Goal: Check status: Check status

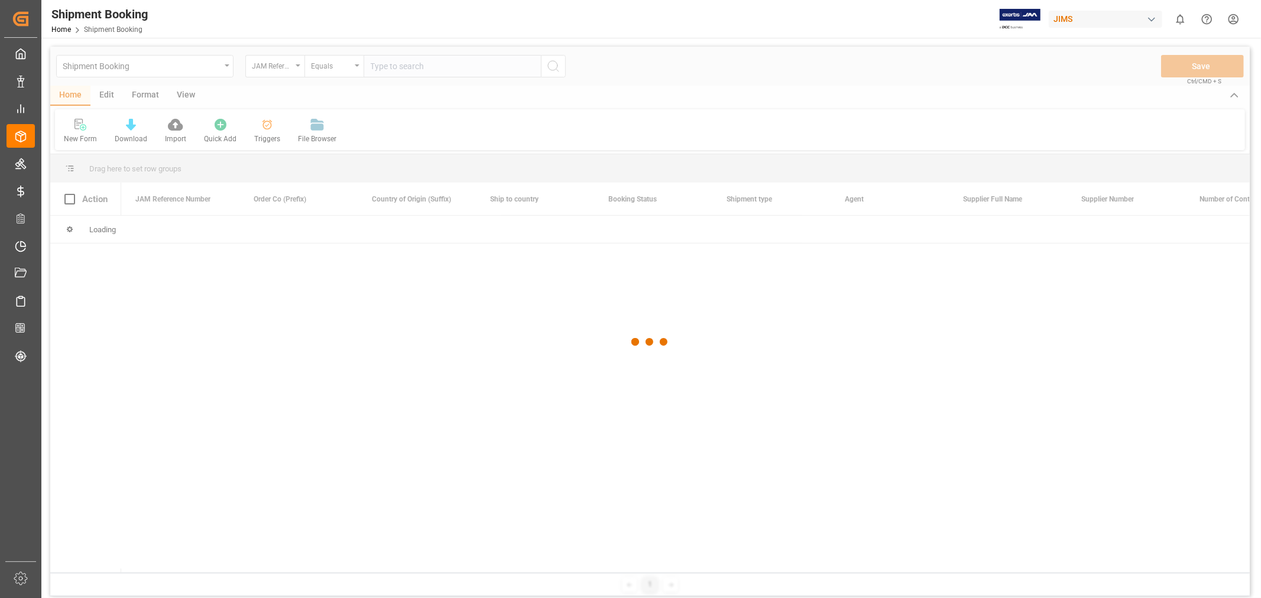
click at [222, 299] on div at bounding box center [649, 342] width 1199 height 591
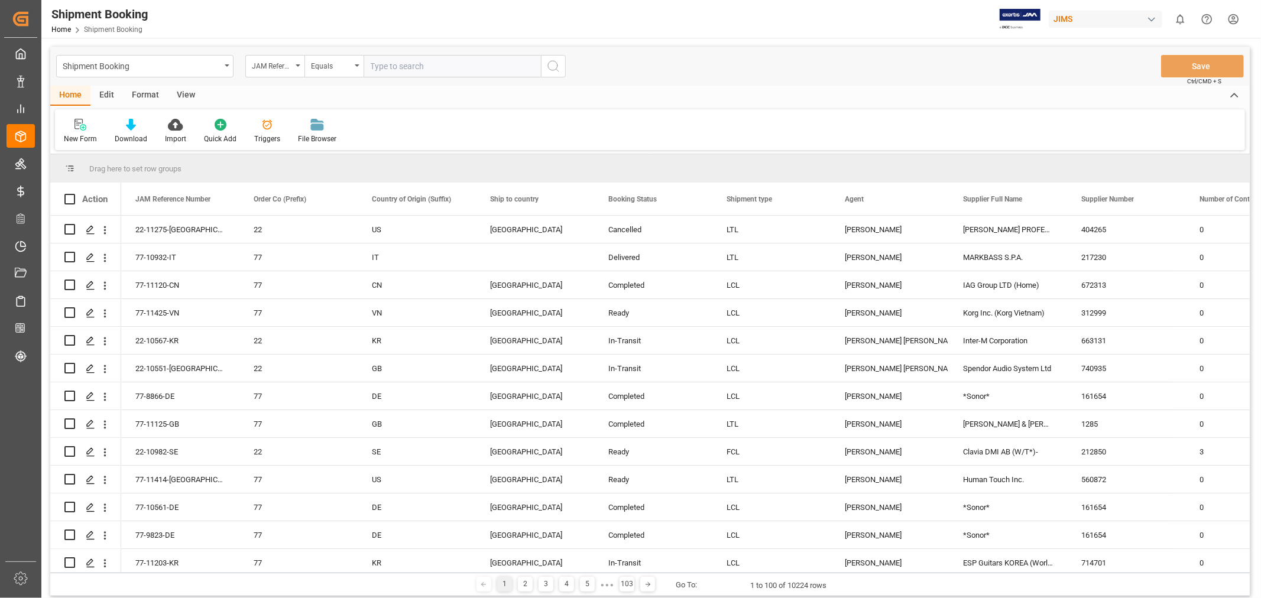
click at [410, 67] on input "text" at bounding box center [452, 66] width 177 height 22
type input "77-9898-cn"
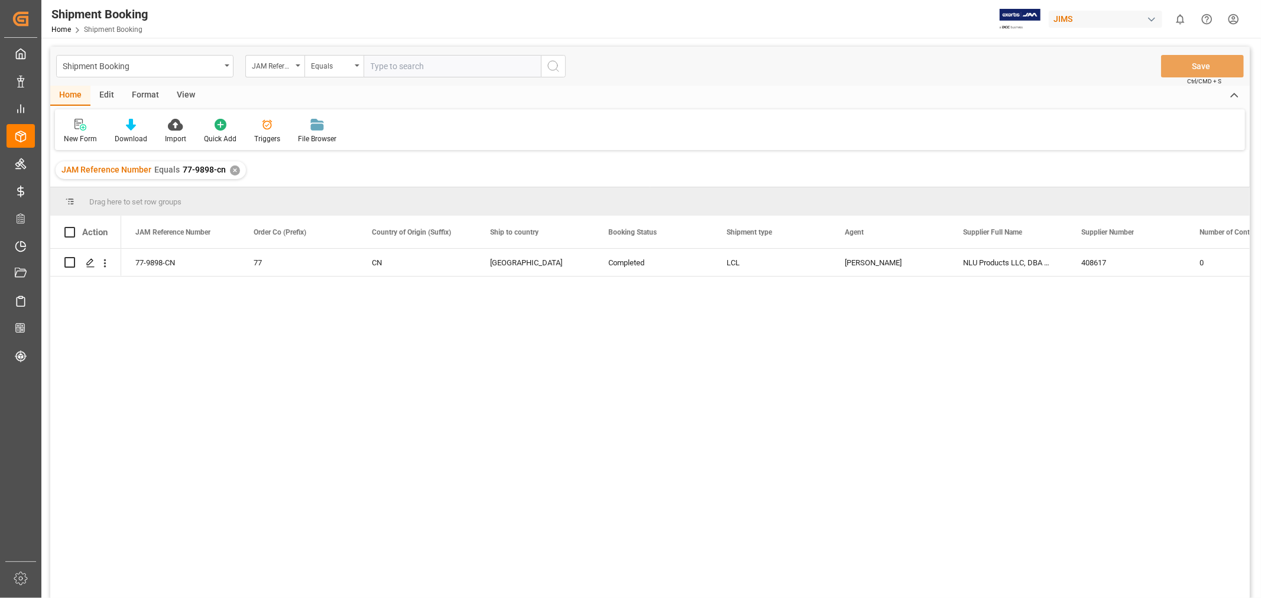
click at [180, 95] on div "View" at bounding box center [186, 96] width 36 height 20
click at [161, 264] on div "77-9898-CN" at bounding box center [180, 262] width 118 height 27
click at [90, 296] on div "77-9898-CN 77 CN Canada Completed LCL HuiXin Gao NLU Products LLC, DBA Bodyguar…" at bounding box center [649, 425] width 1199 height 353
click at [89, 265] on icon "Press SPACE to select this row." at bounding box center [90, 262] width 9 height 9
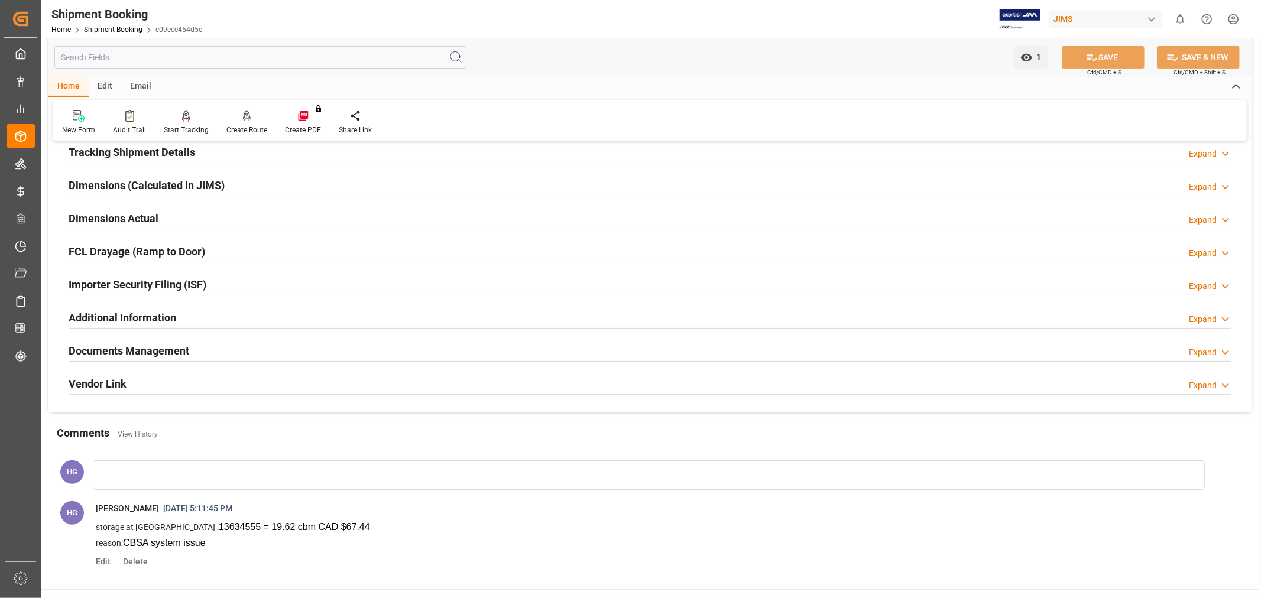
scroll to position [262, 0]
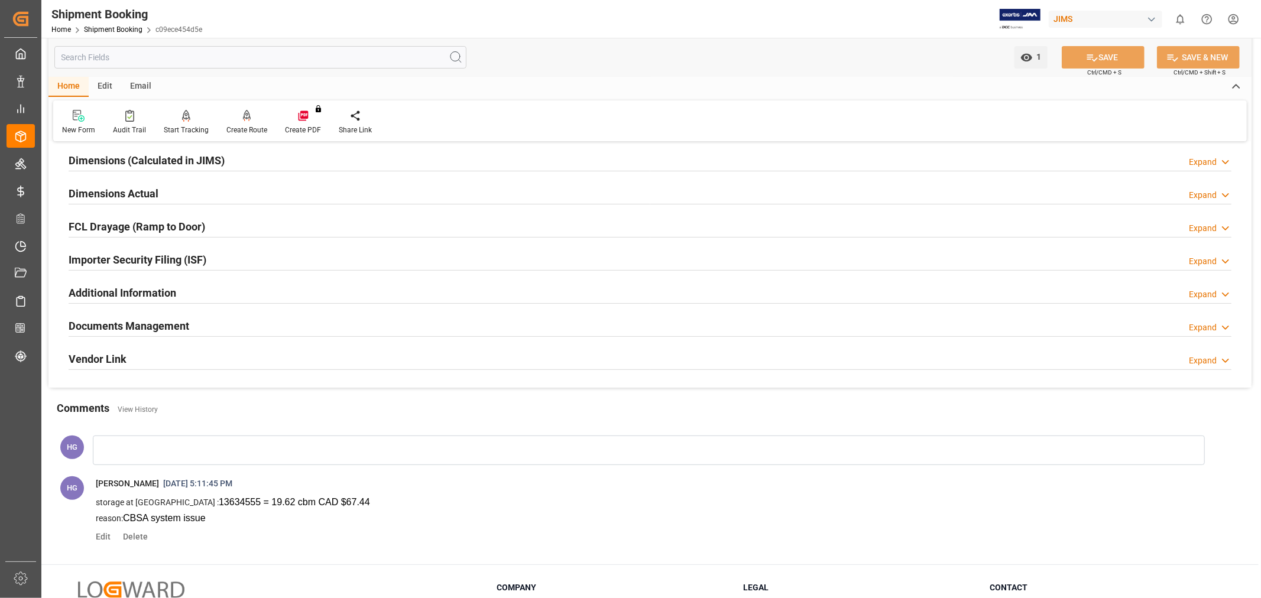
click at [141, 327] on h2 "Documents Management" at bounding box center [129, 326] width 121 height 16
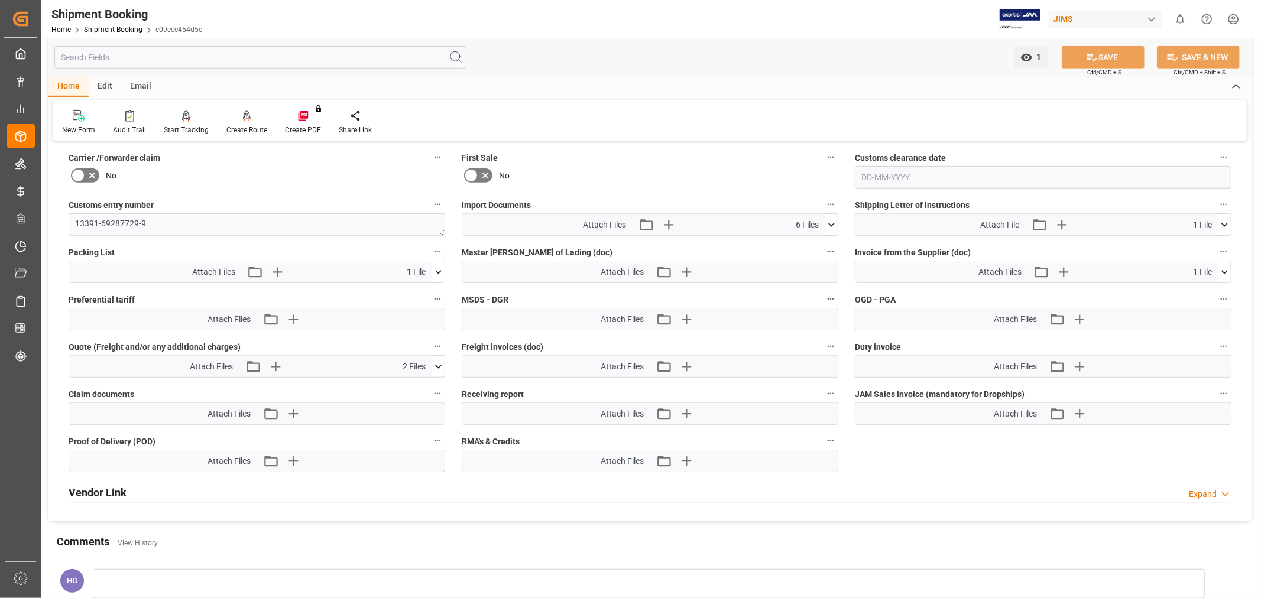
scroll to position [525, 0]
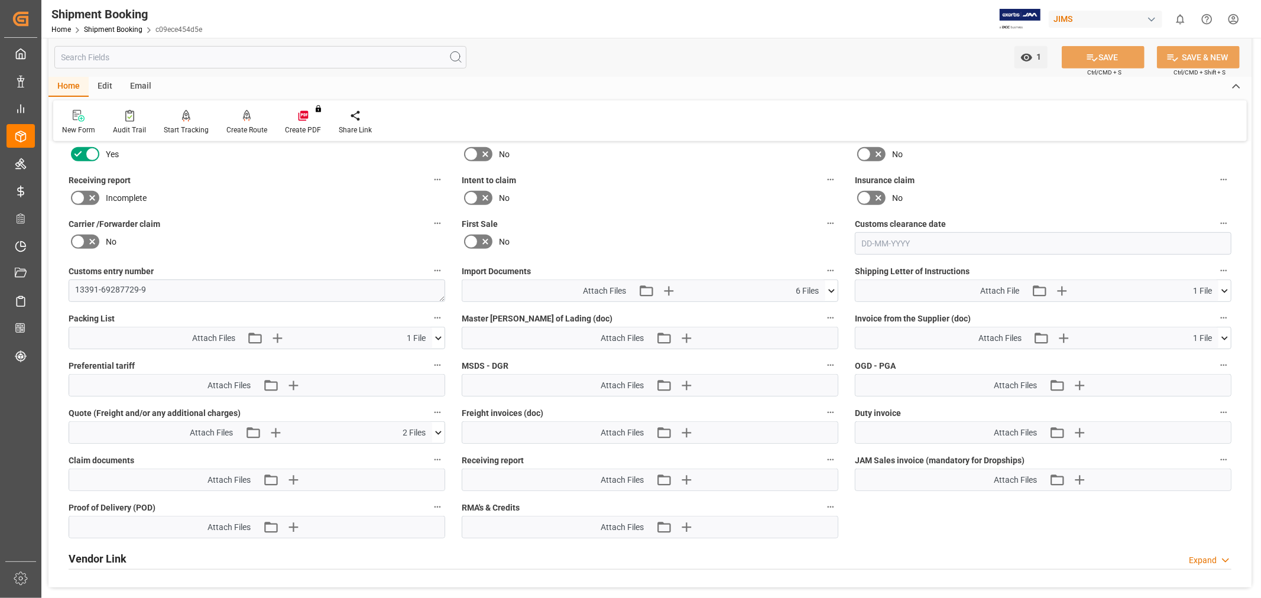
click at [83, 191] on icon at bounding box center [78, 198] width 14 height 14
click at [0, 0] on input "checkbox" at bounding box center [0, 0] width 0 height 0
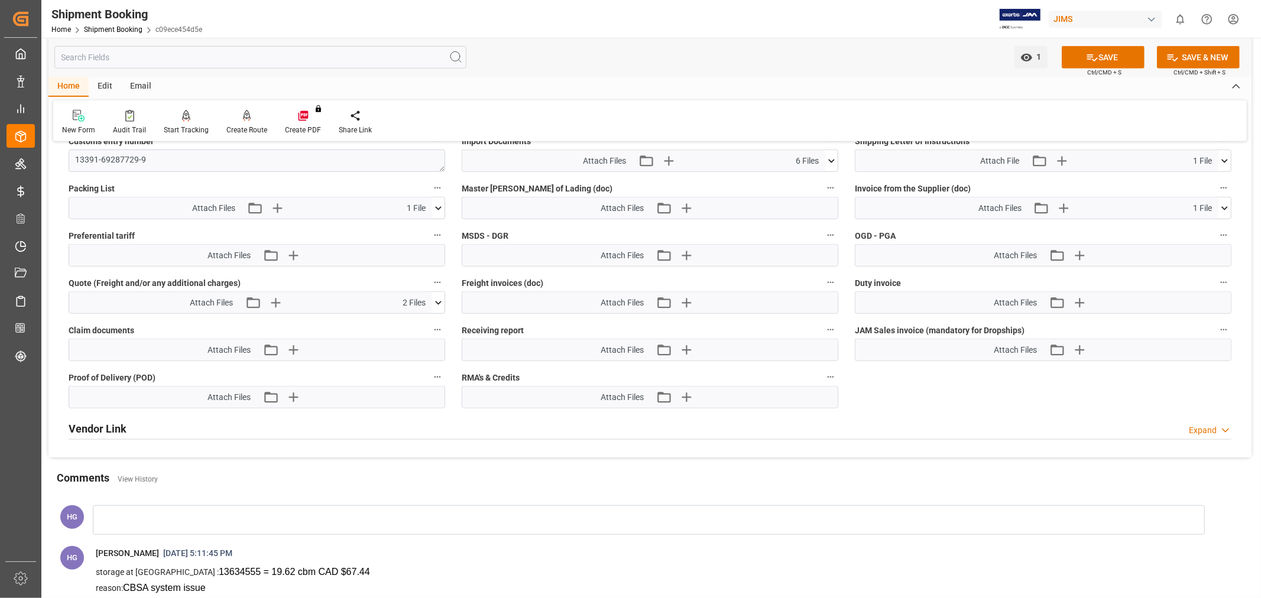
scroll to position [657, 0]
click at [687, 350] on icon "button" at bounding box center [685, 348] width 19 height 19
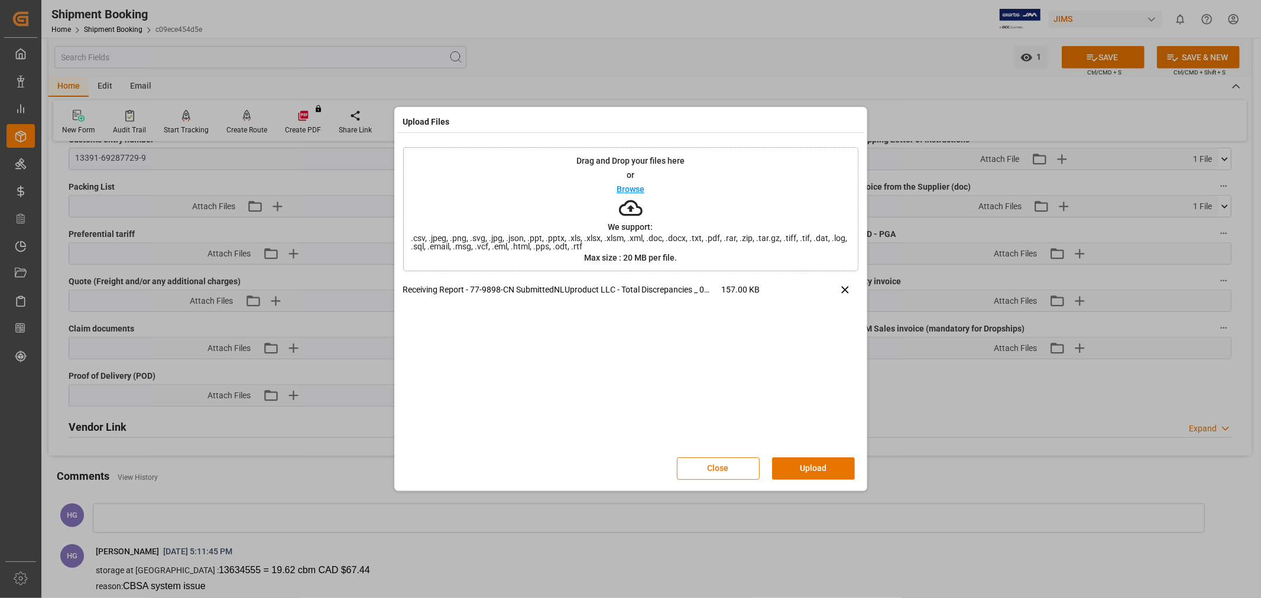
click at [810, 464] on button "Upload" at bounding box center [813, 469] width 83 height 22
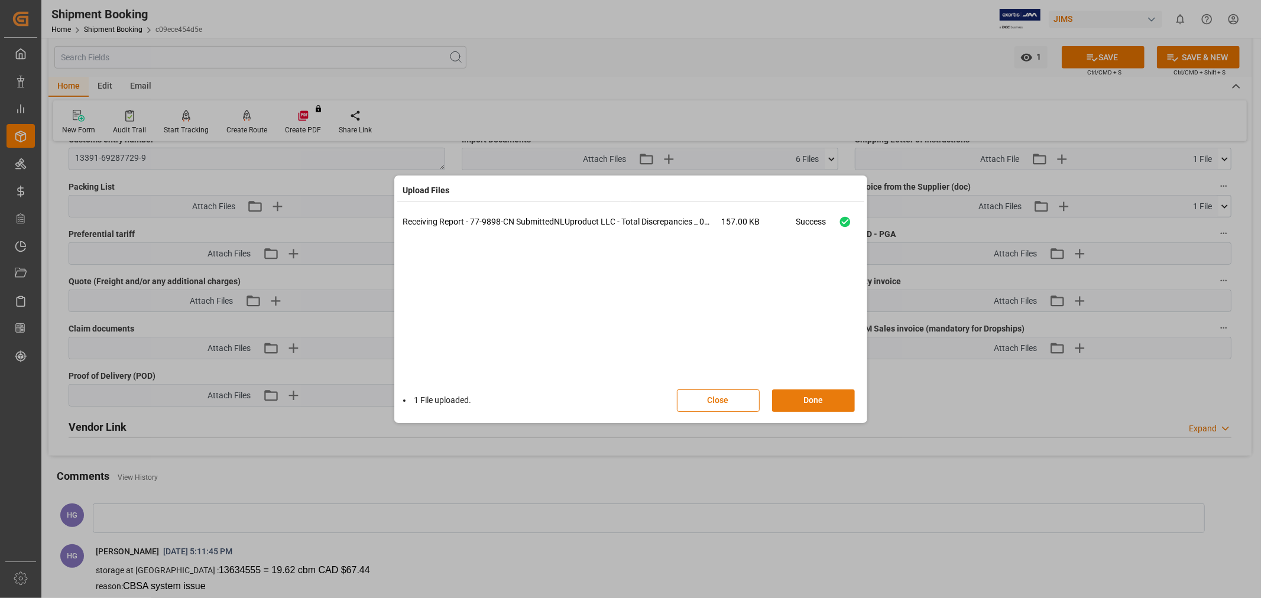
click at [783, 394] on button "Done" at bounding box center [813, 401] width 83 height 22
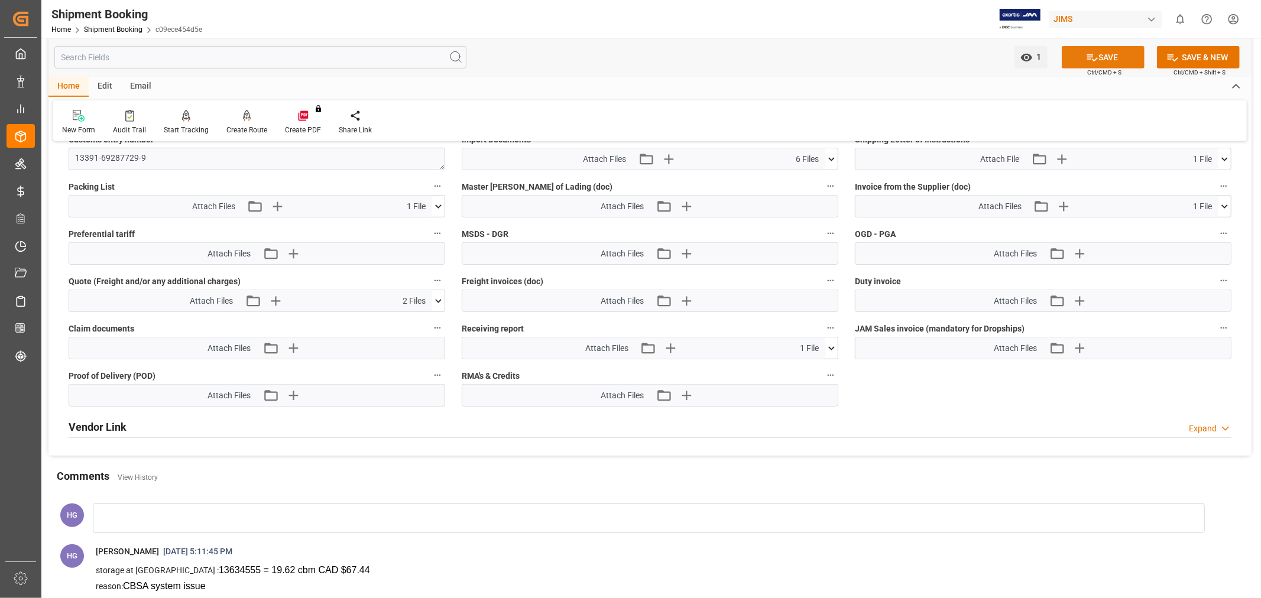
click at [1115, 59] on button "SAVE" at bounding box center [1103, 57] width 83 height 22
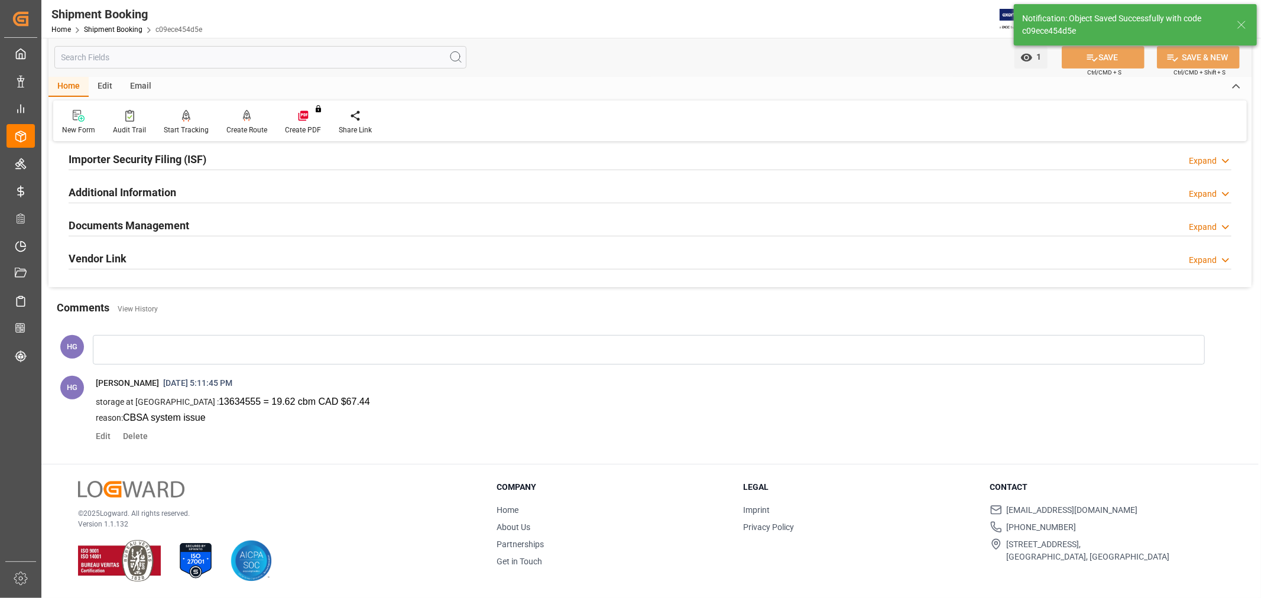
scroll to position [197, 0]
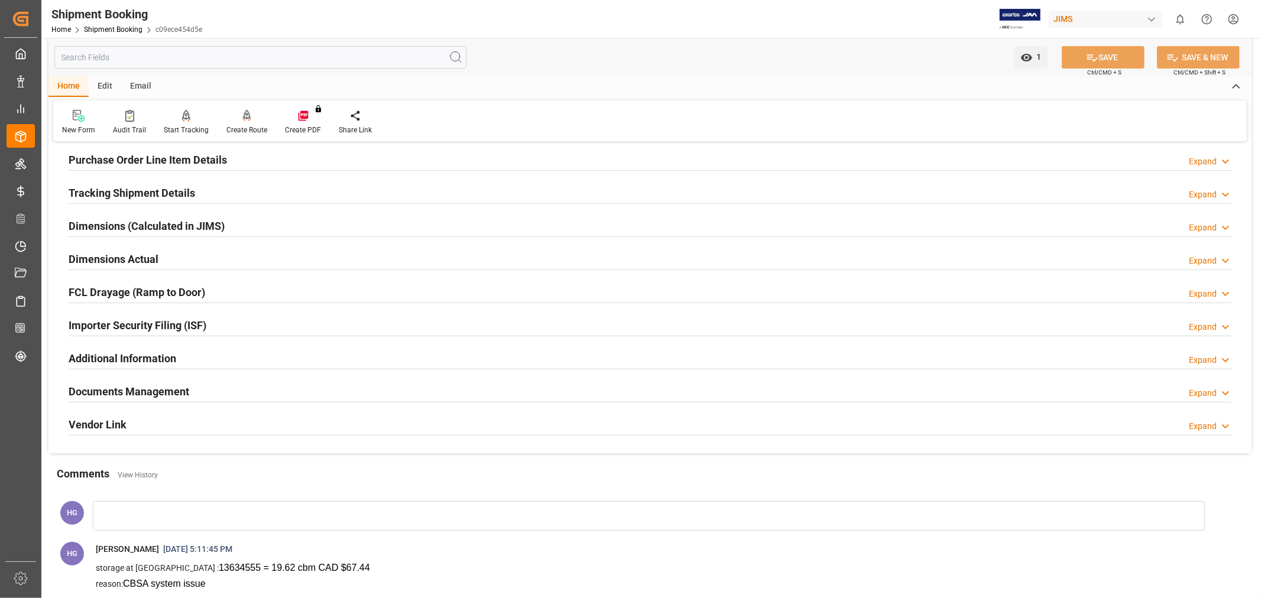
click at [540, 328] on div "Importer Security Filing (ISF) Expand" at bounding box center [650, 324] width 1163 height 22
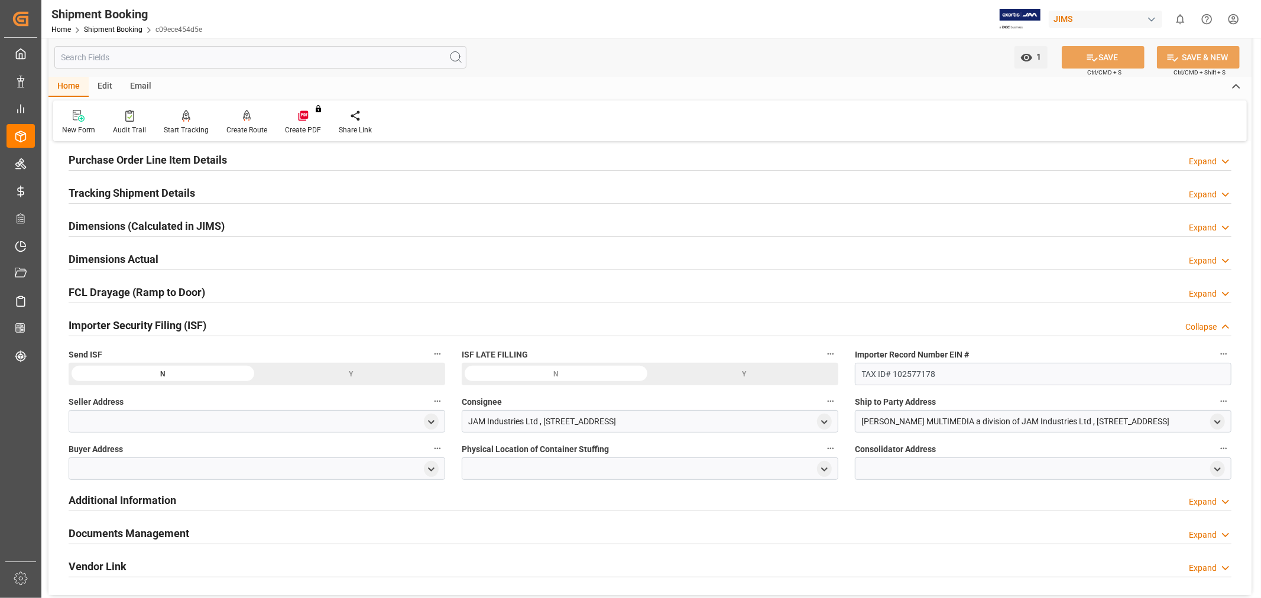
scroll to position [339, 0]
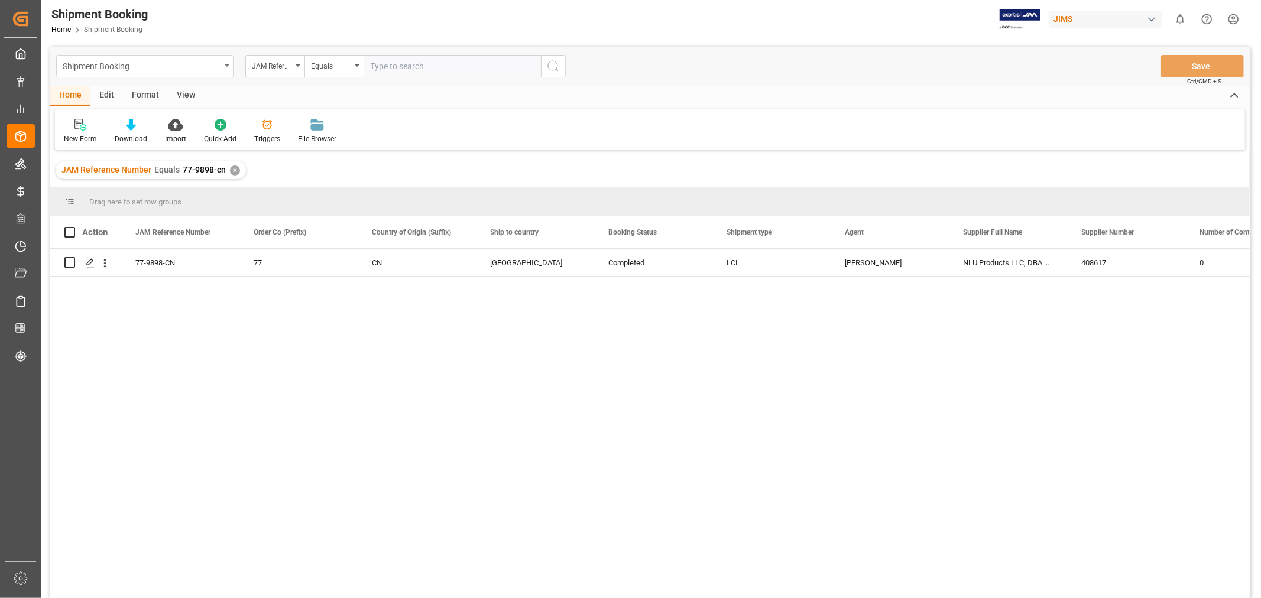
click at [152, 66] on div "Shipment Booking" at bounding box center [142, 65] width 158 height 15
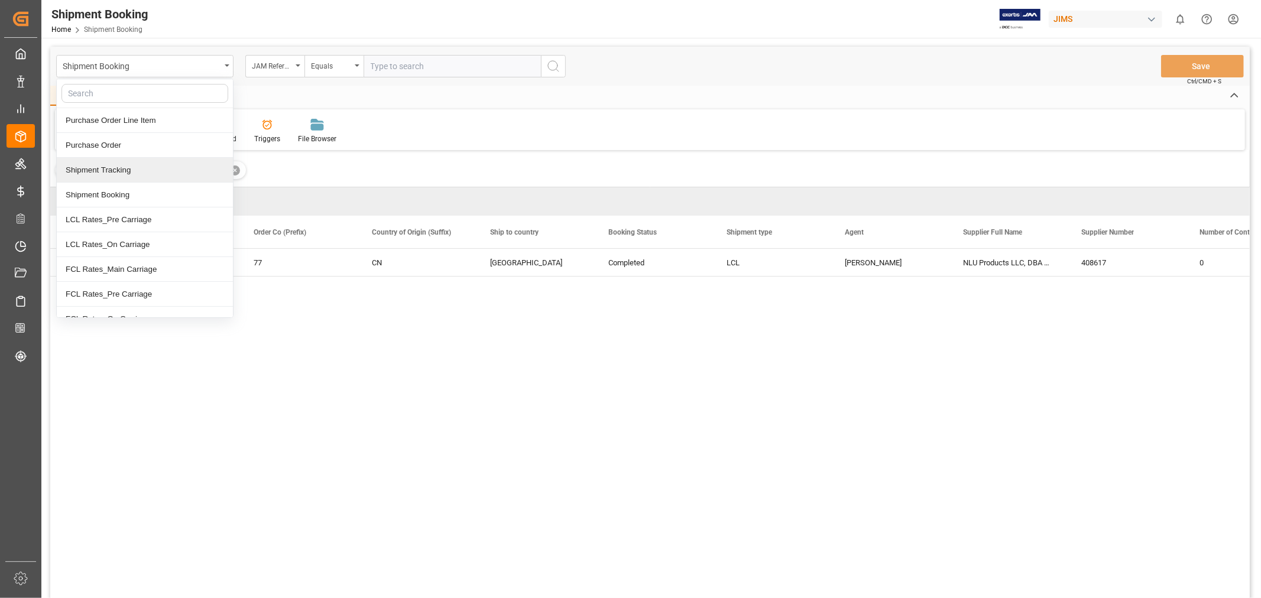
click at [141, 179] on div "Shipment Tracking" at bounding box center [145, 170] width 176 height 25
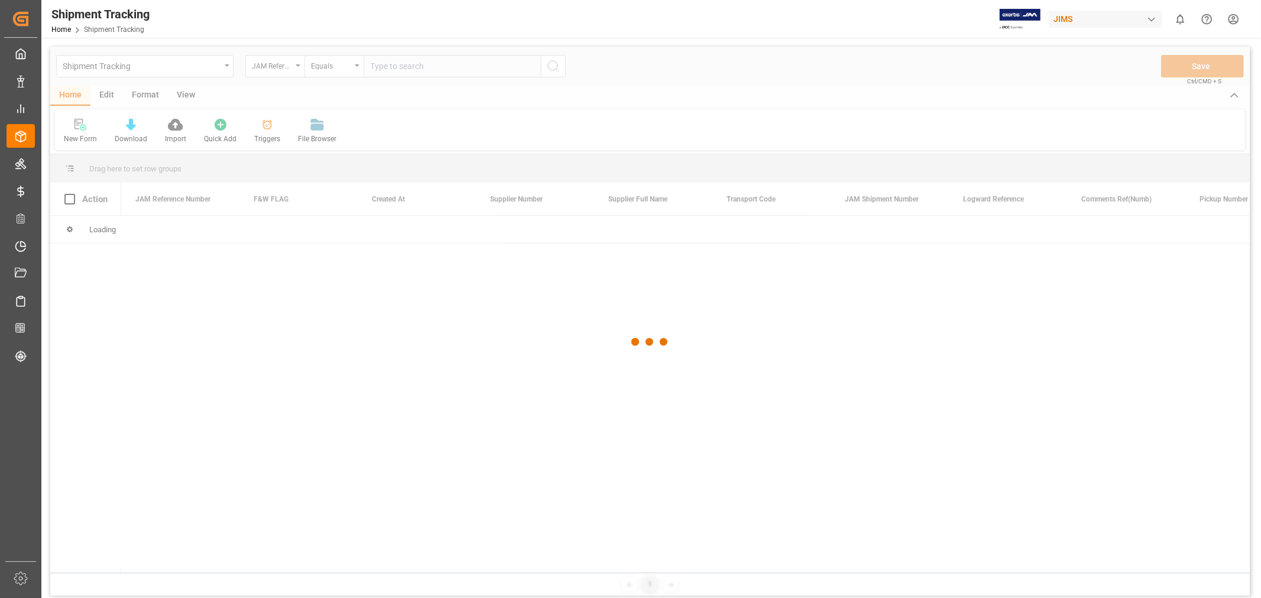
click at [403, 64] on div at bounding box center [649, 342] width 1199 height 591
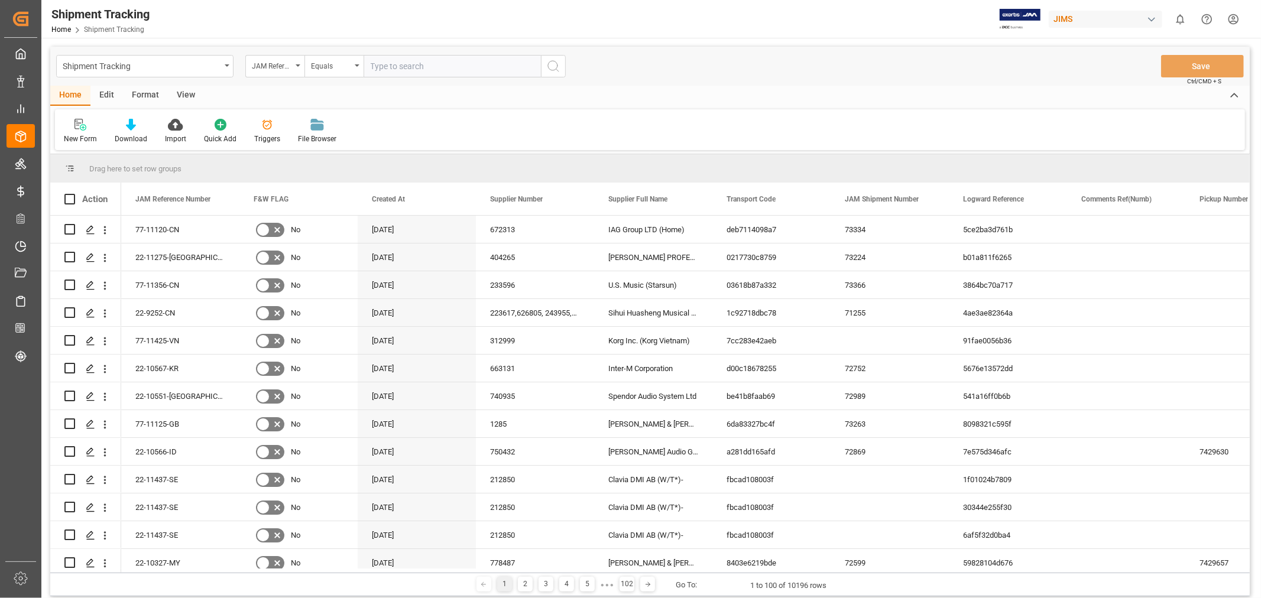
click at [422, 68] on input "text" at bounding box center [452, 66] width 177 height 22
paste input "77-9898-CN"
type input "77-9898-CN"
click at [563, 63] on button "search button" at bounding box center [553, 66] width 25 height 22
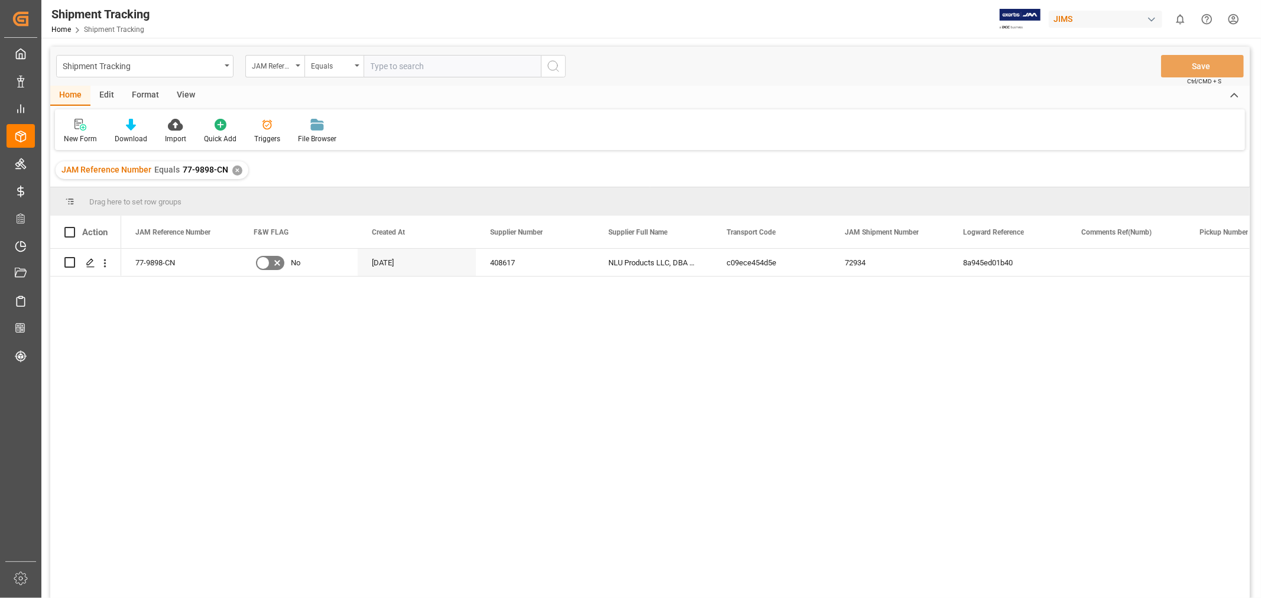
click at [183, 95] on div "View" at bounding box center [186, 96] width 36 height 20
click at [79, 135] on div "Default" at bounding box center [75, 139] width 23 height 11
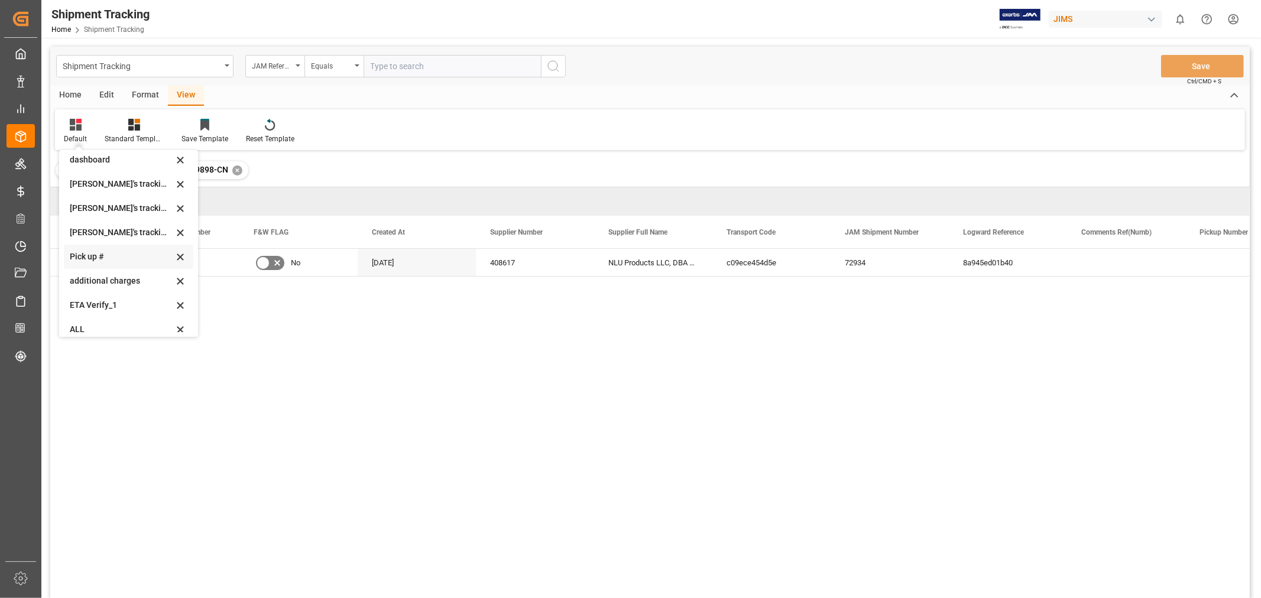
scroll to position [258, 0]
click at [128, 200] on div "[PERSON_NAME]'s tracking all_sample" at bounding box center [121, 199] width 103 height 12
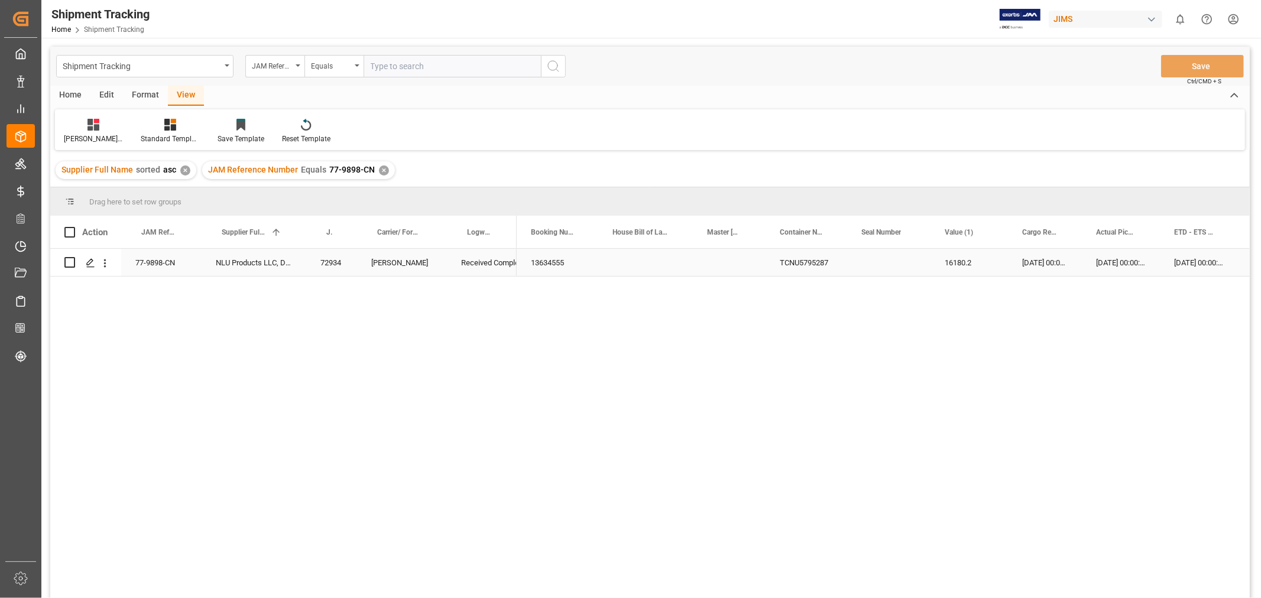
click at [881, 266] on div "Press SPACE to select this row." at bounding box center [888, 262] width 83 height 27
click at [685, 259] on div "Press SPACE to select this row." at bounding box center [714, 262] width 118 height 27
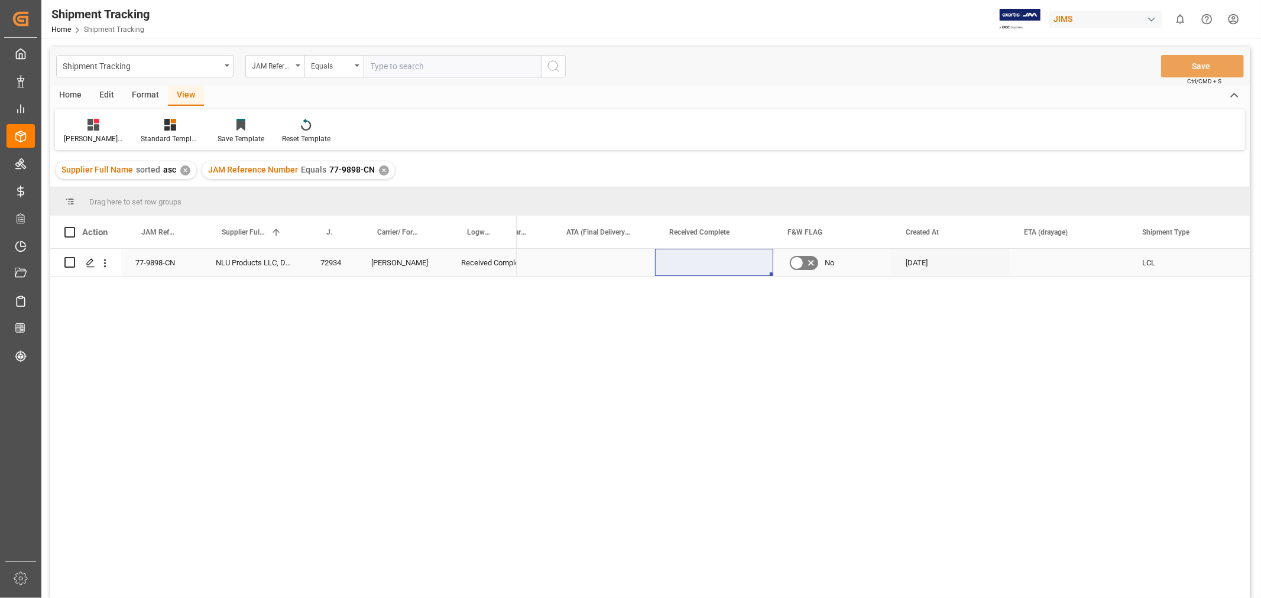
click at [711, 267] on div "Press SPACE to select this row." at bounding box center [714, 262] width 118 height 27
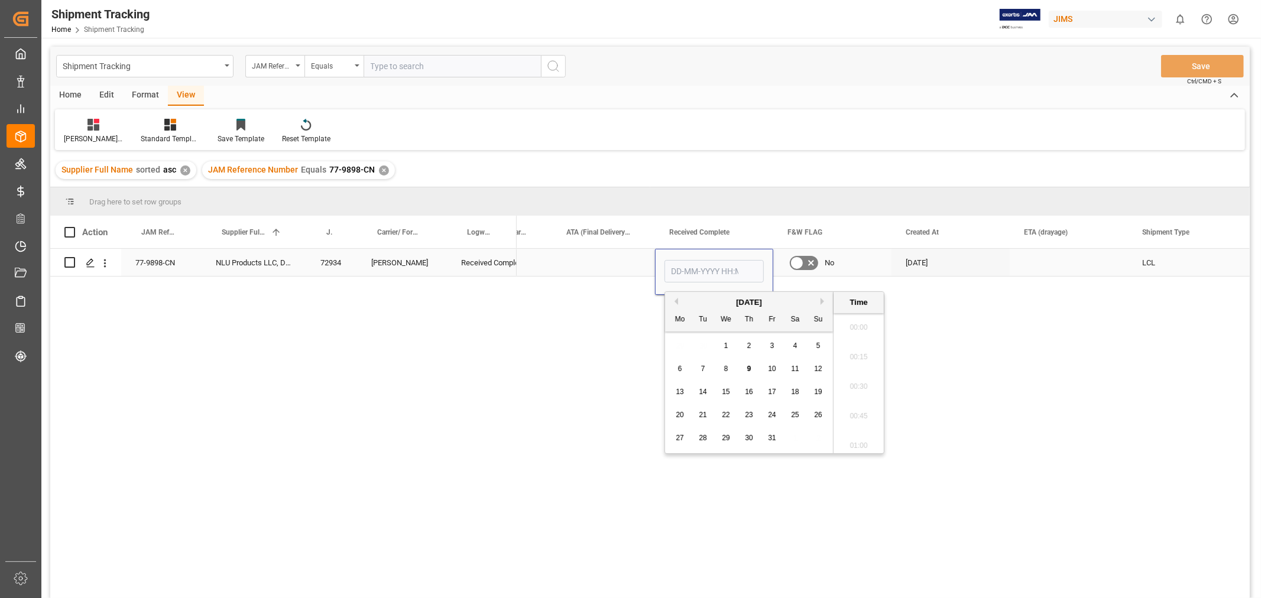
scroll to position [1540, 0]
click at [751, 367] on span "9" at bounding box center [749, 369] width 4 height 8
type input "[DATE] 00:00"
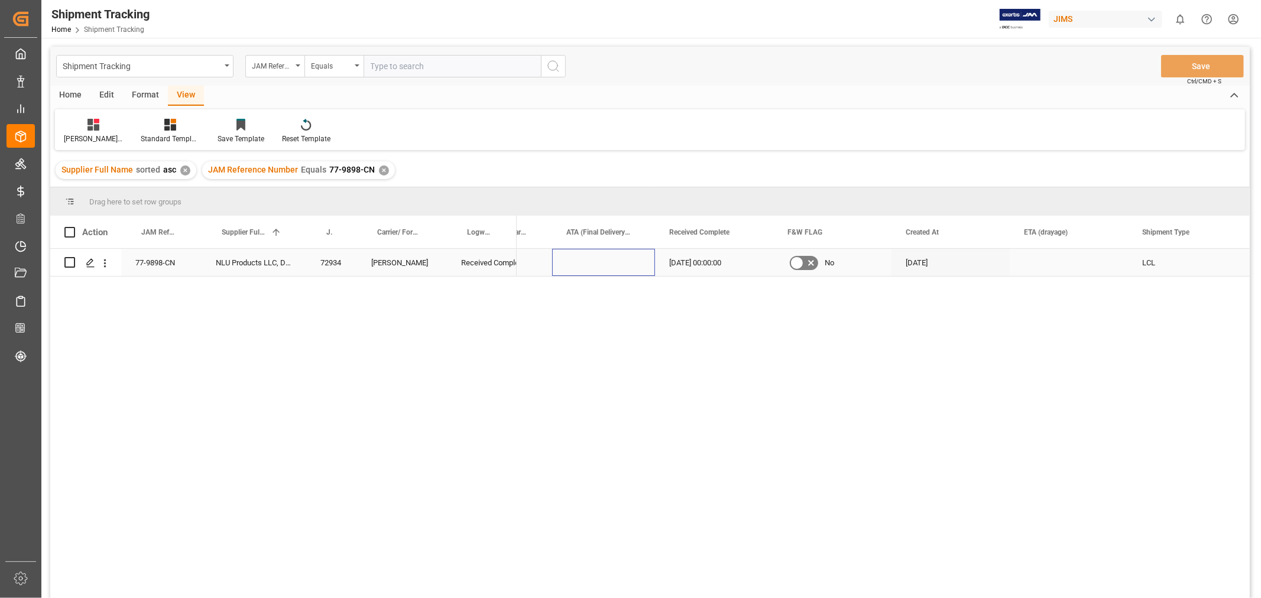
click at [610, 259] on div "Press SPACE to select this row." at bounding box center [603, 262] width 103 height 27
click at [1072, 262] on div "Press SPACE to select this row." at bounding box center [1069, 262] width 118 height 27
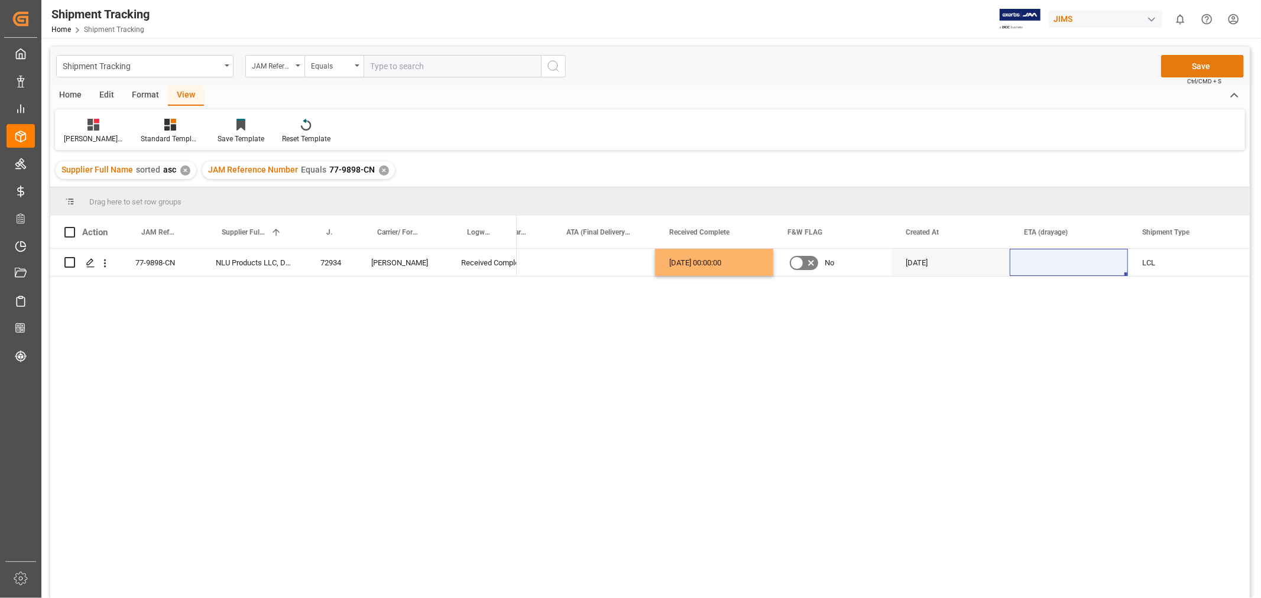
click at [1172, 72] on button "Save" at bounding box center [1202, 66] width 83 height 22
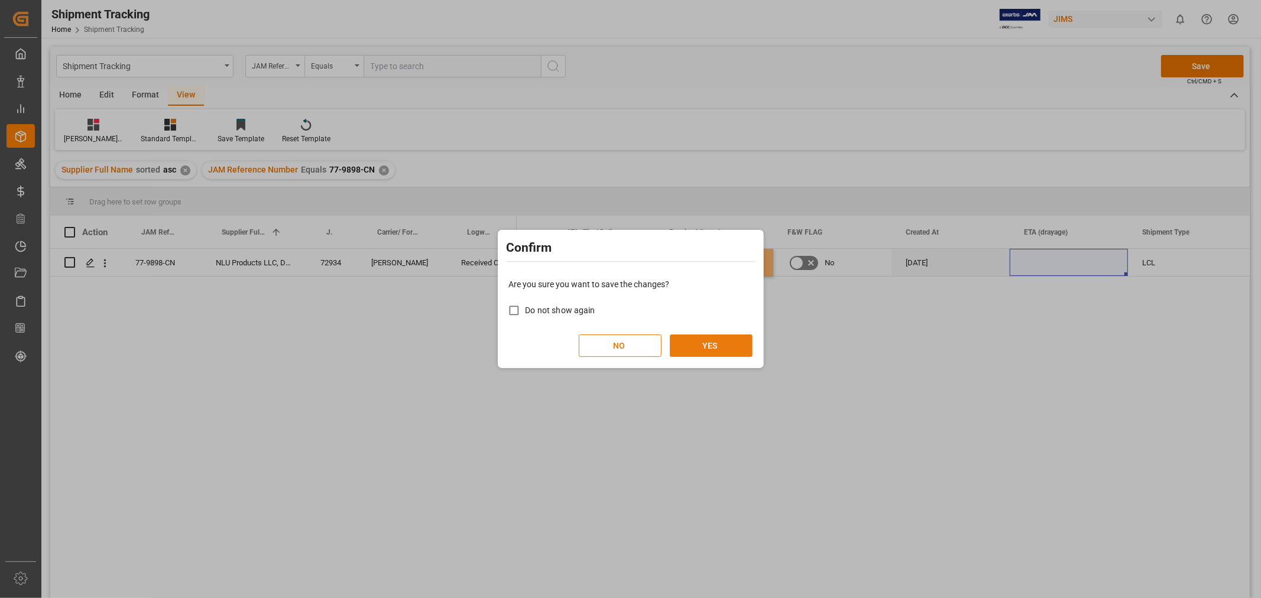
click at [736, 343] on button "YES" at bounding box center [711, 346] width 83 height 22
